Goal: Task Accomplishment & Management: Complete application form

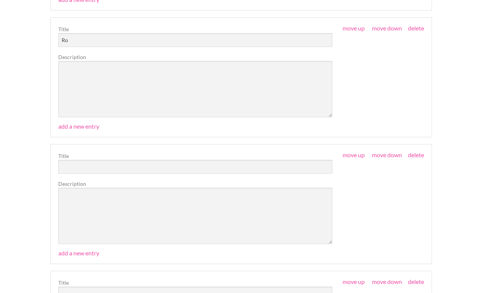
scroll to position [1088, 0]
type input "Rock Climbing"
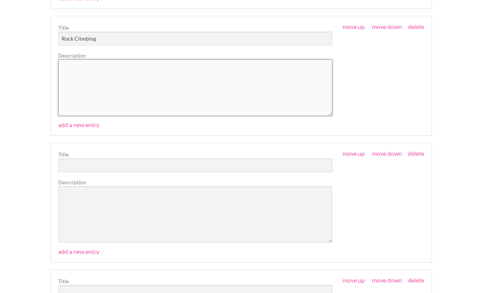
click at [209, 82] on textarea at bounding box center [195, 87] width 274 height 56
type textarea "Indoor boulders and harnessed climbing"
click at [93, 163] on input "text" at bounding box center [195, 165] width 274 height 14
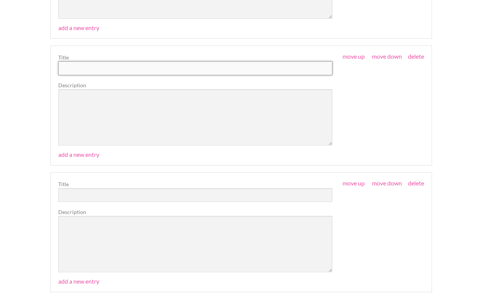
scroll to position [1188, 0]
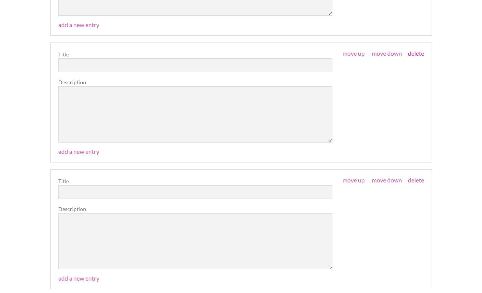
click at [418, 50] on link "delete" at bounding box center [416, 53] width 16 height 7
click at [415, 51] on link "delete" at bounding box center [416, 53] width 16 height 7
click at [414, 52] on link "delete" at bounding box center [416, 53] width 16 height 7
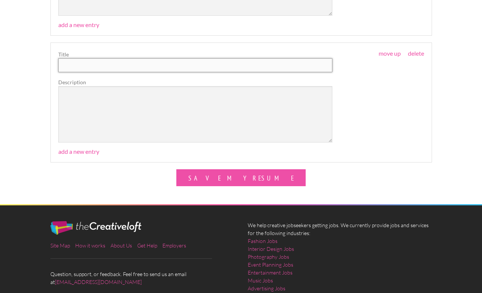
click at [150, 64] on input "text" at bounding box center [195, 65] width 274 height 14
type input "R"
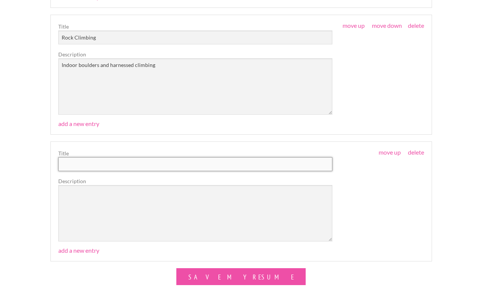
scroll to position [1085, 0]
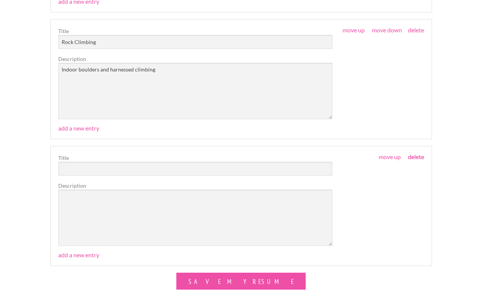
click at [417, 153] on link "delete" at bounding box center [416, 156] width 16 height 7
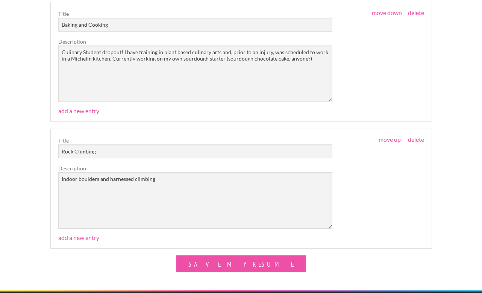
scroll to position [975, 0]
click at [304, 58] on textarea "Culinary Student dropout! I have training in plant based culinary arts and, pri…" at bounding box center [195, 73] width 274 height 56
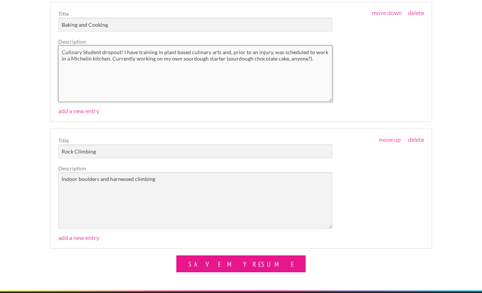
type textarea "Culinary Student dropout! I have training in plant based culinary arts and, pri…"
click at [250, 259] on button "Save My Resume" at bounding box center [240, 263] width 129 height 17
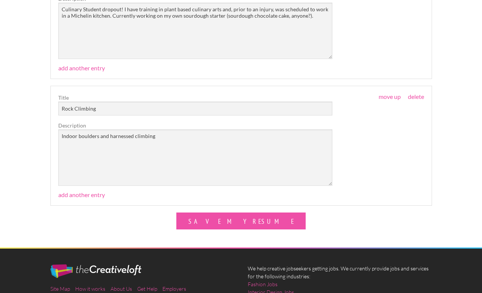
scroll to position [1043, 0]
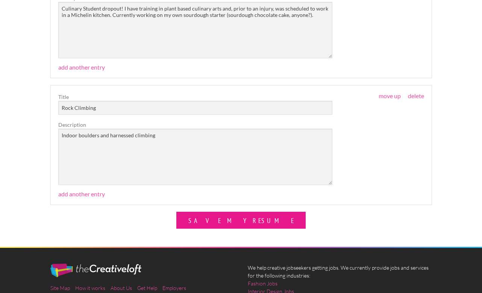
click at [219, 212] on button "Save My Resume" at bounding box center [240, 220] width 129 height 17
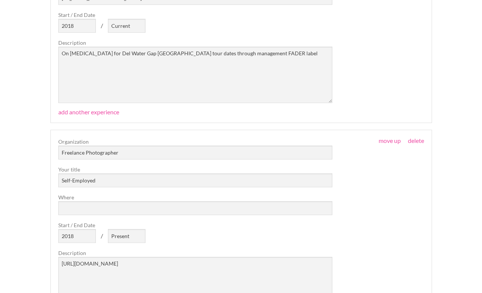
scroll to position [343, 0]
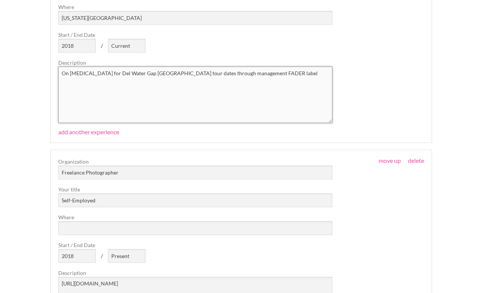
click at [255, 74] on textarea "On [MEDICAL_DATA] for Del Water Gap [GEOGRAPHIC_DATA] tour dates through manage…" at bounding box center [195, 95] width 274 height 56
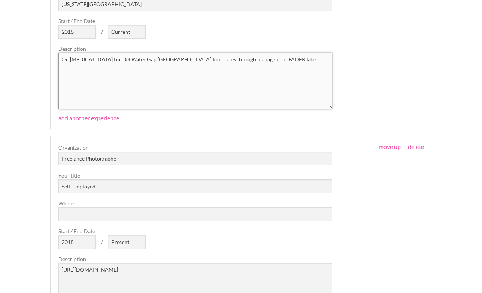
scroll to position [366, 0]
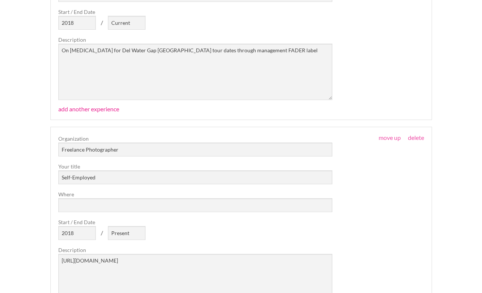
click at [92, 108] on link "add another experience" at bounding box center [88, 108] width 61 height 7
click at [95, 149] on input "text" at bounding box center [195, 149] width 274 height 14
type input "1"
type input "1888 Media"
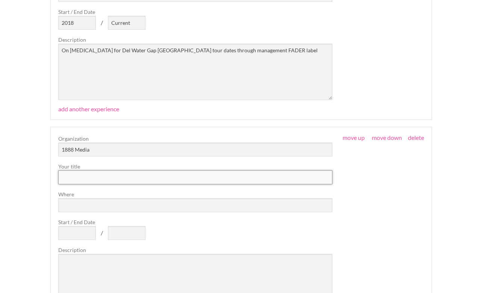
click at [70, 177] on input "text" at bounding box center [195, 177] width 274 height 14
type input "Photographer"
click at [65, 204] on input "Where" at bounding box center [195, 205] width 274 height 14
type input "NYC"
click at [72, 231] on input "Start / End Date" at bounding box center [77, 233] width 38 height 14
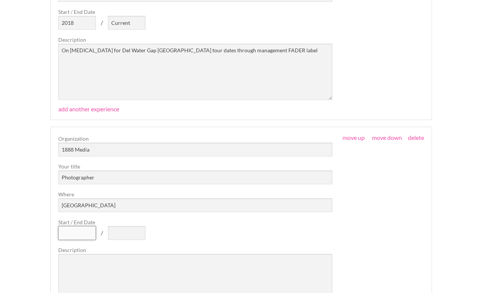
type input "0"
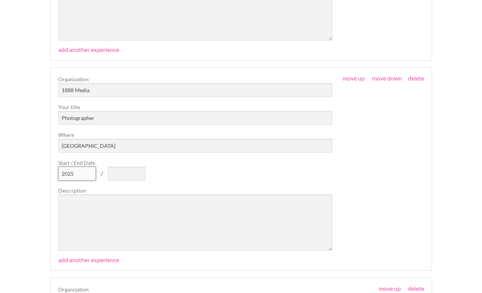
scroll to position [425, 0]
type input "2025"
click at [120, 215] on textarea at bounding box center [195, 222] width 274 height 56
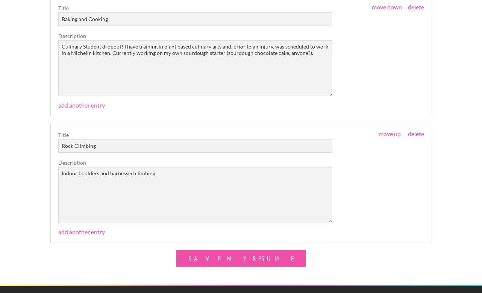
scroll to position [1249, 0]
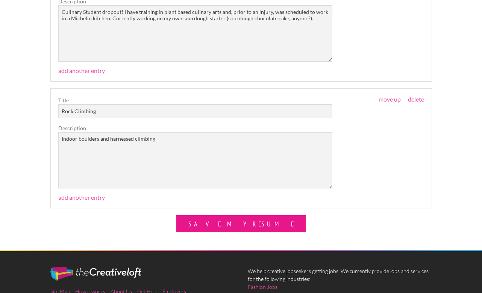
type textarea "On [MEDICAL_DATA] for several bands through [PERSON_NAME] with 1888 Media"
click at [251, 222] on button "Save My Resume" at bounding box center [240, 223] width 129 height 17
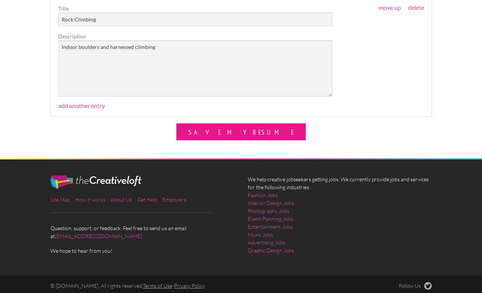
scroll to position [1341, 0]
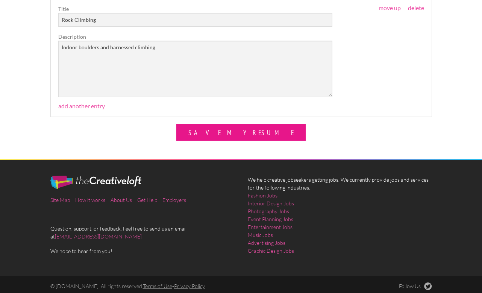
click at [237, 134] on button "Save My Resume" at bounding box center [240, 132] width 129 height 17
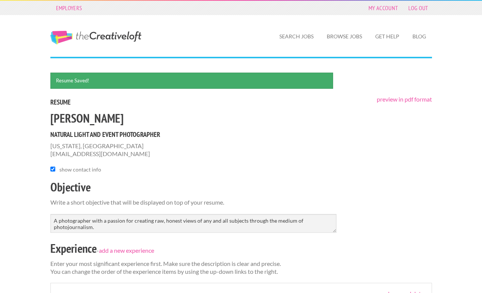
scroll to position [1249, 0]
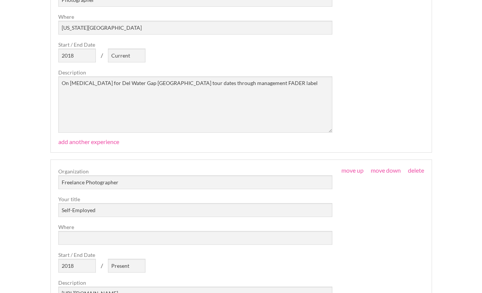
scroll to position [206, 0]
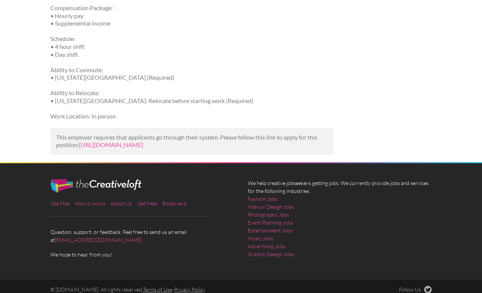
scroll to position [511, 0]
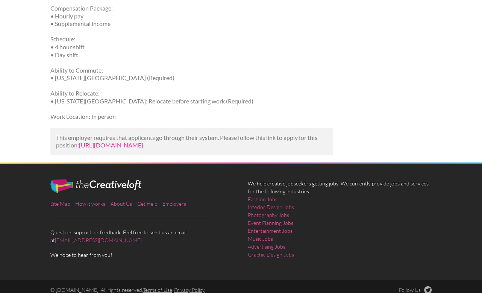
click at [143, 141] on link "[URL][DOMAIN_NAME]" at bounding box center [111, 144] width 64 height 7
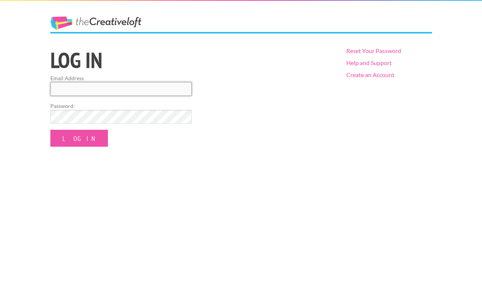
type input "alstaff26@gmail.com"
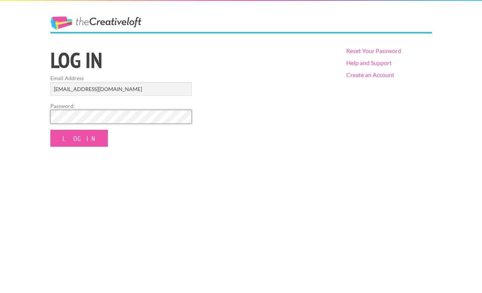
click at [71, 138] on input "Log In" at bounding box center [78, 138] width 57 height 17
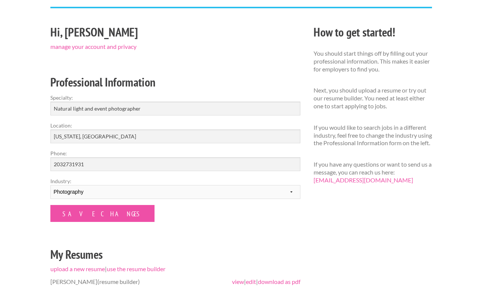
scroll to position [79, 0]
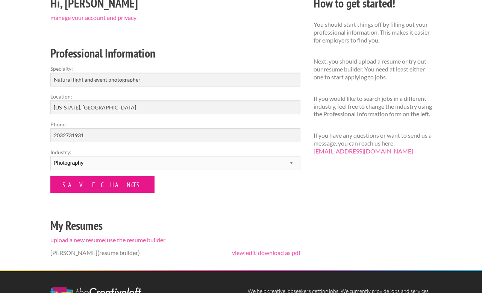
click at [76, 186] on input "Save Changes" at bounding box center [102, 184] width 104 height 17
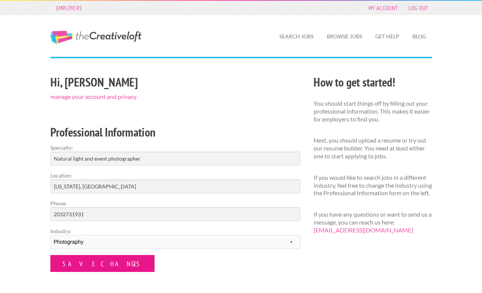
click at [96, 267] on input "Save Changes" at bounding box center [102, 263] width 104 height 17
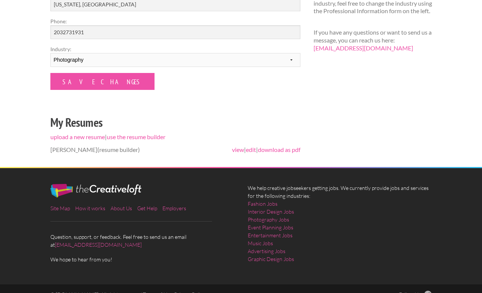
scroll to position [183, 0]
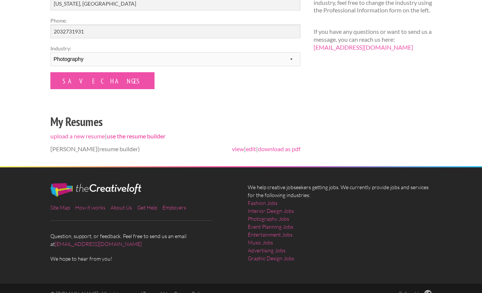
click at [122, 138] on link "use the resume builder" at bounding box center [136, 135] width 59 height 7
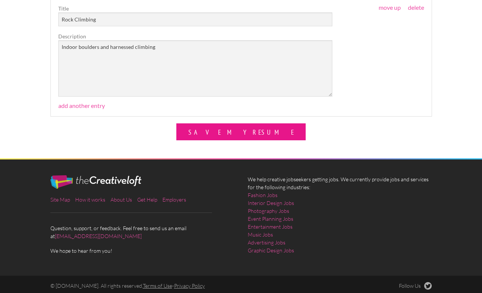
scroll to position [2200, 0]
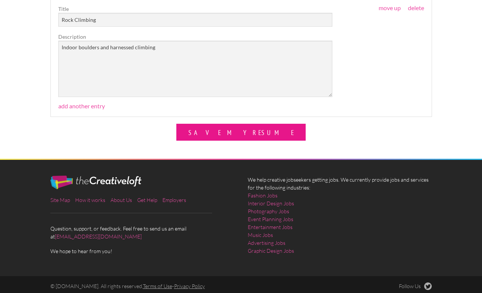
click at [234, 129] on button "Save My Resume" at bounding box center [240, 132] width 129 height 17
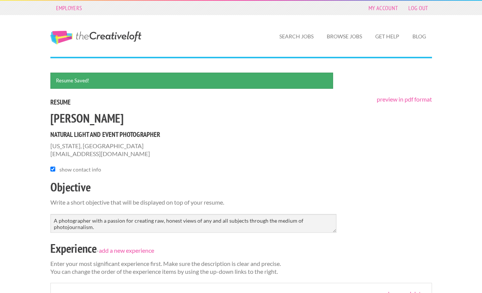
click at [108, 39] on link "The Creative Loft" at bounding box center [95, 38] width 91 height 14
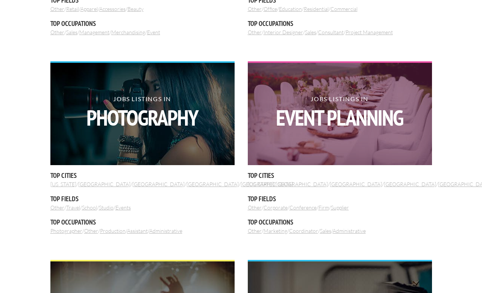
scroll to position [427, 0]
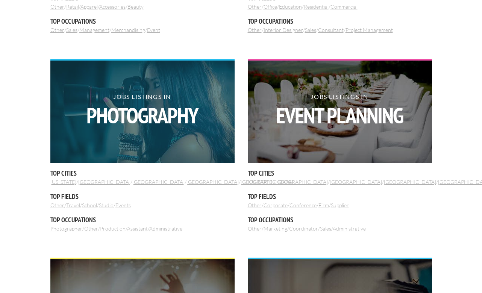
click at [157, 145] on img at bounding box center [142, 111] width 184 height 102
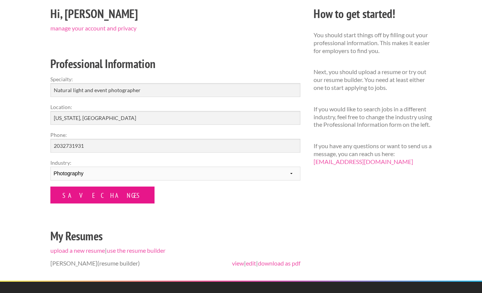
scroll to position [68, 0]
click at [91, 201] on input "Save Changes" at bounding box center [102, 194] width 104 height 17
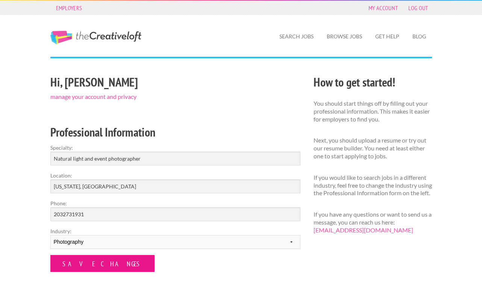
click at [96, 260] on input "Save Changes" at bounding box center [102, 263] width 104 height 17
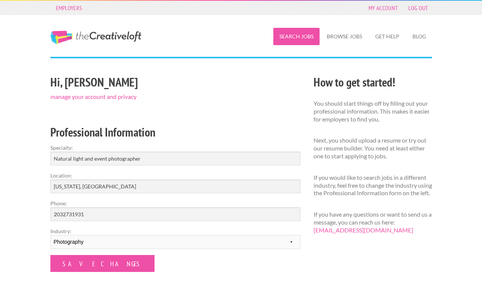
click at [310, 41] on link "Search Jobs" at bounding box center [296, 36] width 46 height 17
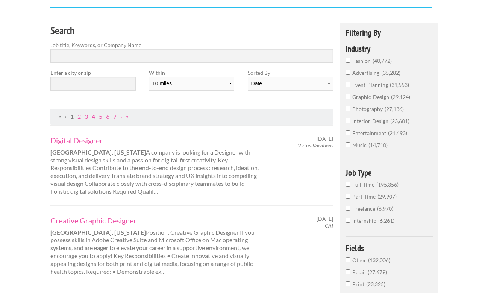
scroll to position [50, 0]
click at [349, 110] on input "photography 27,136" at bounding box center [347, 108] width 5 height 5
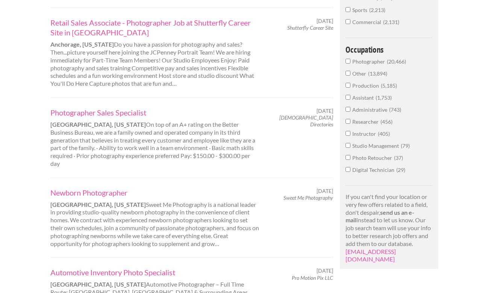
scroll to position [407, 0]
click at [348, 63] on input "Photographer 20,466" at bounding box center [347, 61] width 5 height 5
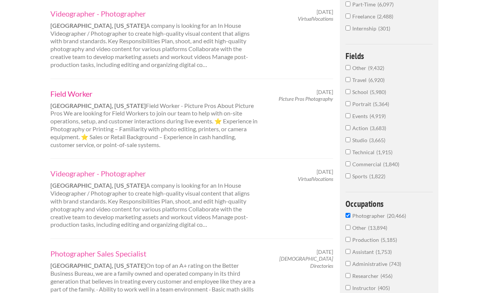
scroll to position [178, 0]
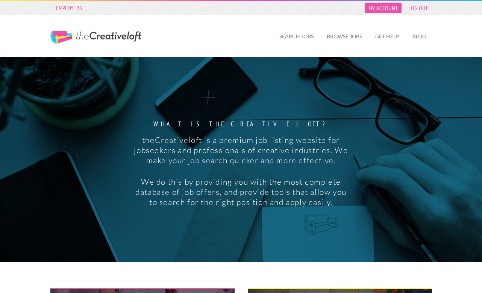
click at [380, 8] on link "My Account" at bounding box center [382, 8] width 37 height 11
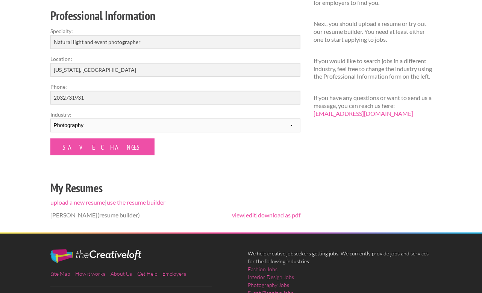
scroll to position [137, 0]
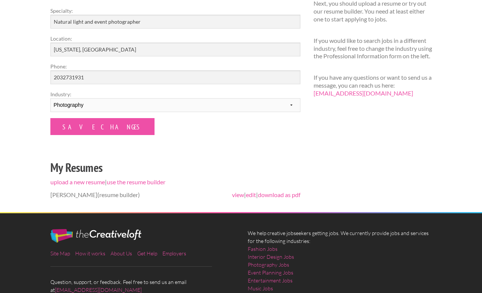
click at [139, 185] on li "Alexandra Stafford (resume builder) view | edit | download as pdf" at bounding box center [175, 195] width 250 height 20
click at [232, 192] on link "view" at bounding box center [238, 194] width 12 height 7
click at [142, 181] on link "use the resume builder" at bounding box center [136, 181] width 59 height 7
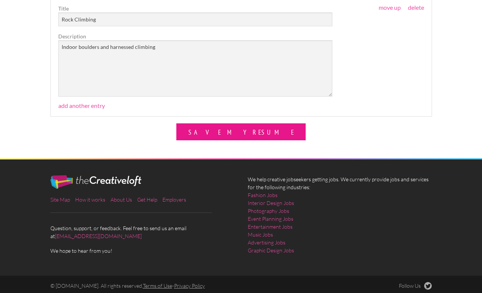
scroll to position [2200, 0]
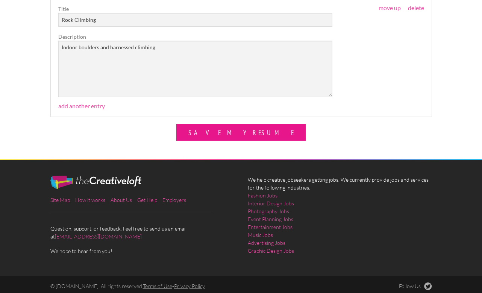
click at [218, 132] on button "Save My Resume" at bounding box center [240, 132] width 129 height 17
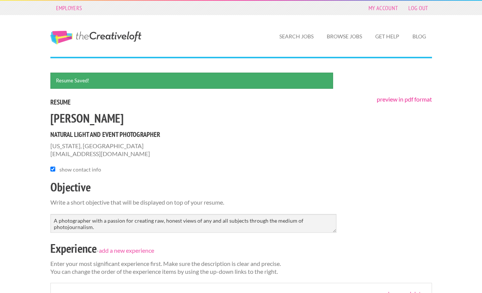
click at [389, 97] on link "preview in pdf format" at bounding box center [403, 98] width 55 height 7
